Goal: Find contact information: Find contact information

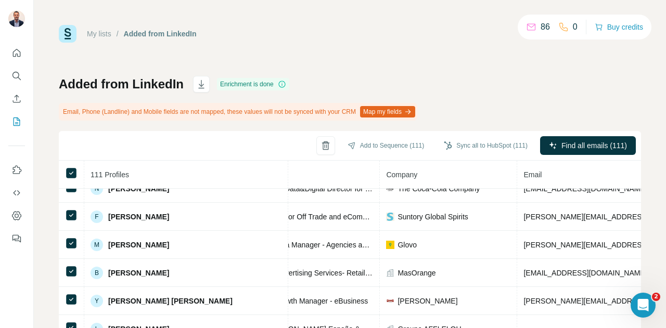
scroll to position [1672, 229]
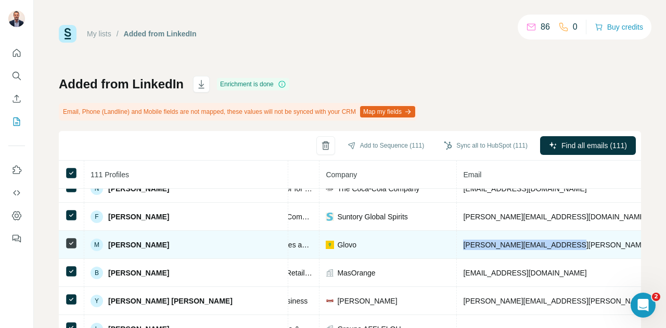
drag, startPoint x: 553, startPoint y: 244, endPoint x: 428, endPoint y: 244, distance: 125.4
click at [428, 244] on tr "M [PERSON_NAME] Found LinkedIn Retail Media Manager - Agencies and Non-[MEDICAL…" at bounding box center [441, 245] width 1222 height 28
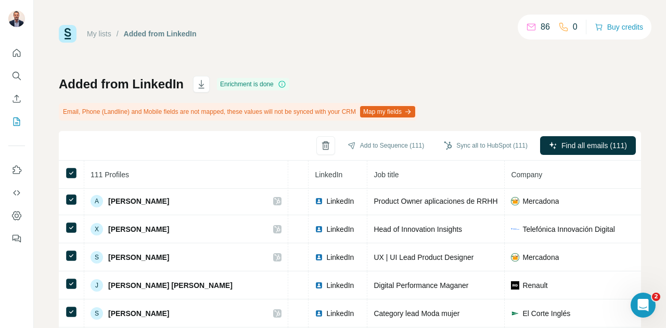
scroll to position [1491, 0]
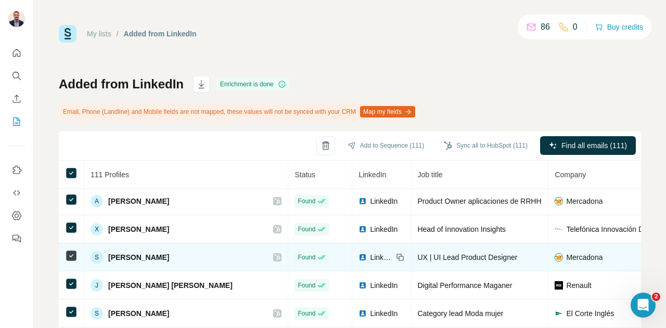
click at [370, 255] on span "LinkedIn" at bounding box center [381, 257] width 23 height 10
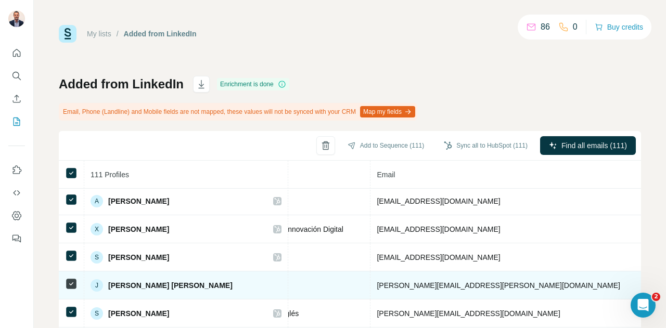
scroll to position [1491, 316]
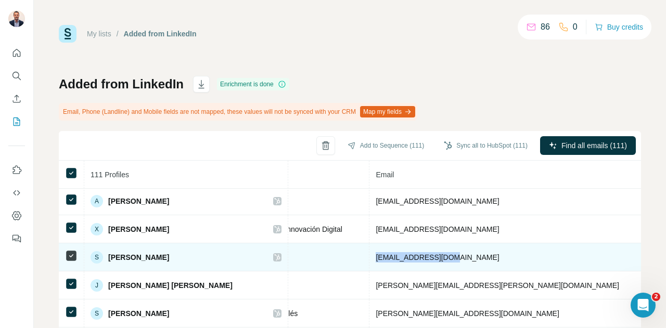
drag, startPoint x: 452, startPoint y: 252, endPoint x: 347, endPoint y: 251, distance: 105.7
click at [369, 251] on td "[EMAIL_ADDRESS][DOMAIN_NAME]" at bounding box center [527, 258] width 316 height 28
copy span "[EMAIL_ADDRESS][DOMAIN_NAME]"
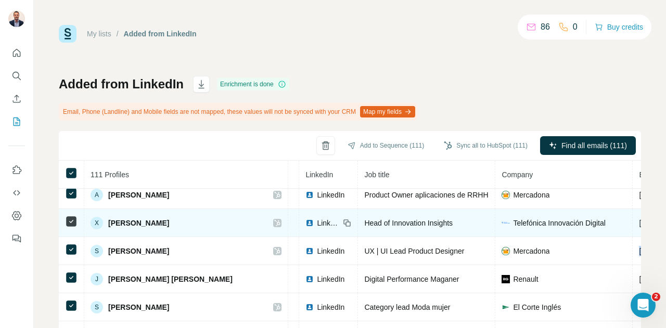
scroll to position [1497, 40]
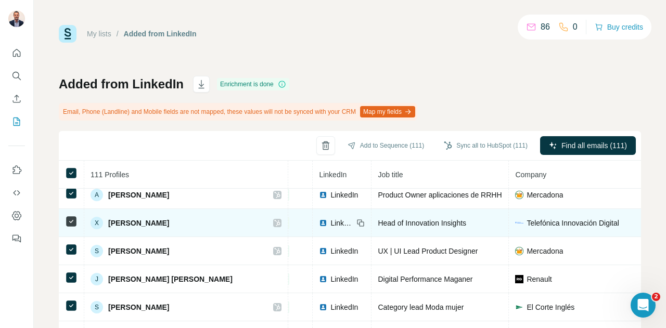
click at [330, 224] on span "LinkedIn" at bounding box center [341, 223] width 23 height 10
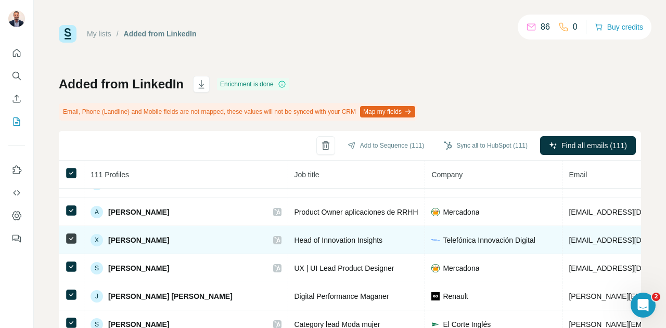
scroll to position [1480, 173]
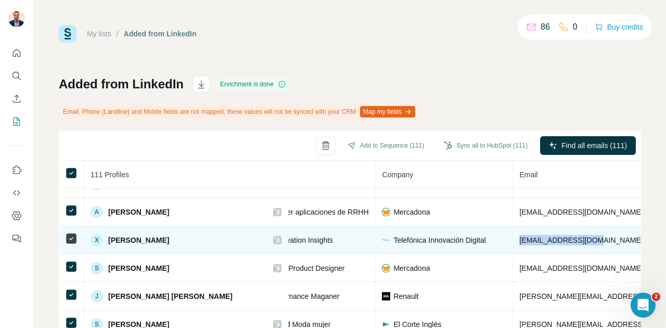
drag, startPoint x: 569, startPoint y: 242, endPoint x: 490, endPoint y: 240, distance: 79.1
click at [513, 240] on td "[EMAIL_ADDRESS][DOMAIN_NAME]" at bounding box center [671, 240] width 316 height 28
copy span "[EMAIL_ADDRESS][DOMAIN_NAME]"
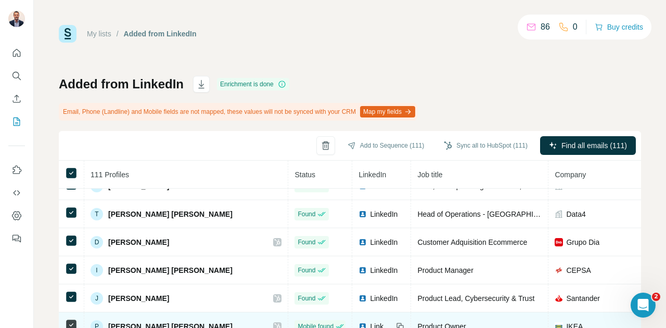
scroll to position [1336, 0]
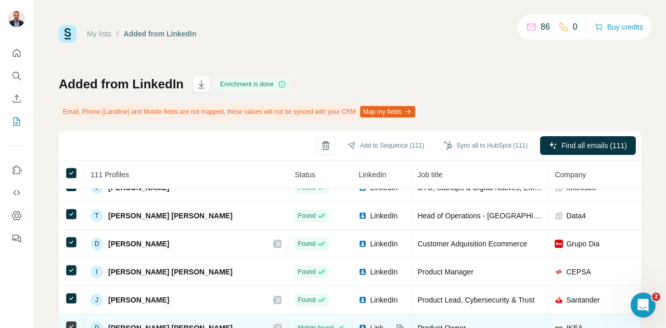
click at [474, 270] on div "Product Manager" at bounding box center [479, 272] width 124 height 10
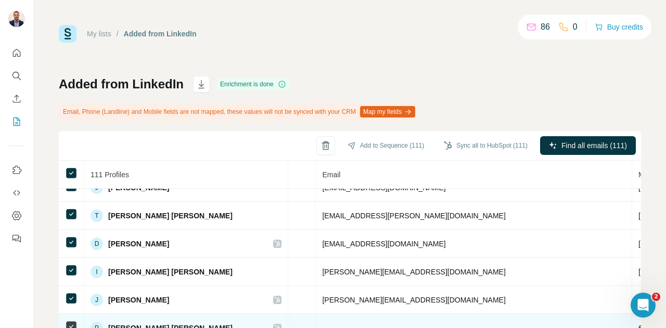
scroll to position [1336, 276]
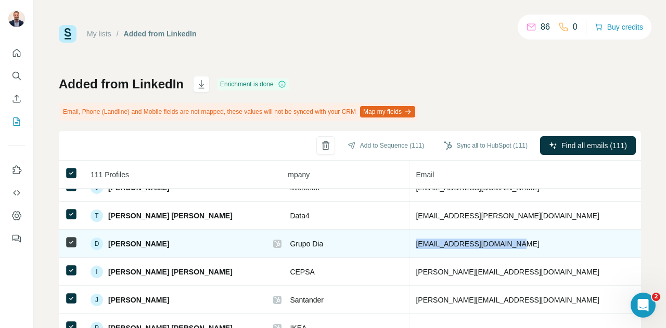
drag, startPoint x: 494, startPoint y: 245, endPoint x: 378, endPoint y: 250, distance: 115.6
click at [378, 250] on tr "D [PERSON_NAME] Found LinkedIn Customer Adquisition Ecommerce Grupo Dia [EMAIL_…" at bounding box center [393, 244] width 1222 height 28
copy tr "[EMAIL_ADDRESS][DOMAIN_NAME]"
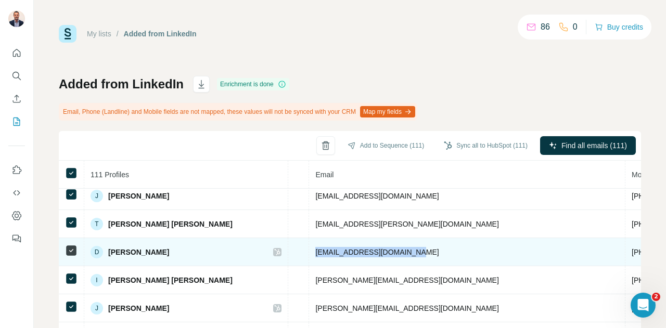
scroll to position [1320, 377]
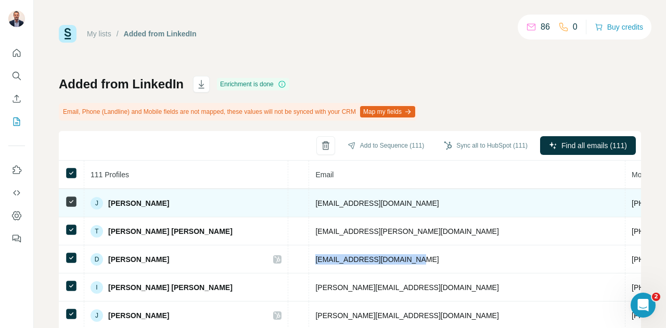
copy tr "[EMAIL_ADDRESS][DOMAIN_NAME]"
